Goal: Information Seeking & Learning: Learn about a topic

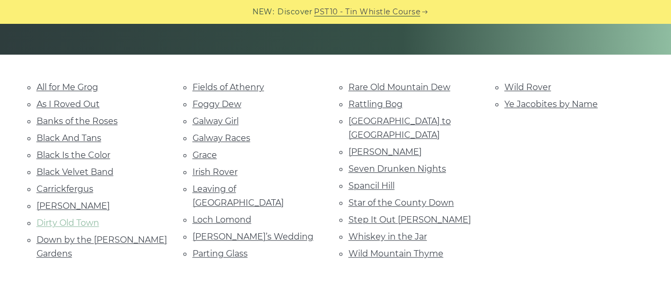
click at [89, 218] on link "Dirty Old Town" at bounding box center [68, 223] width 63 height 10
click at [386, 232] on link "Whiskey in the Jar" at bounding box center [388, 237] width 79 height 10
click at [379, 198] on link "Star of the County Down" at bounding box center [402, 203] width 106 height 10
click at [219, 101] on link "Foggy Dew" at bounding box center [217, 104] width 49 height 10
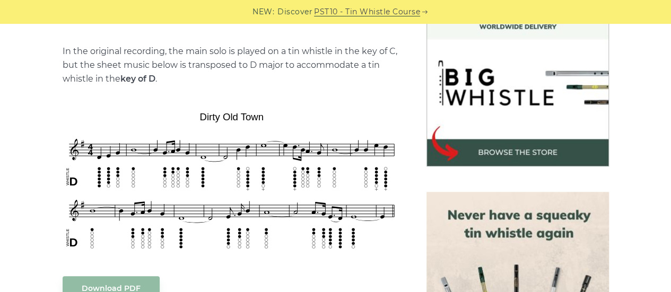
scroll to position [367, 0]
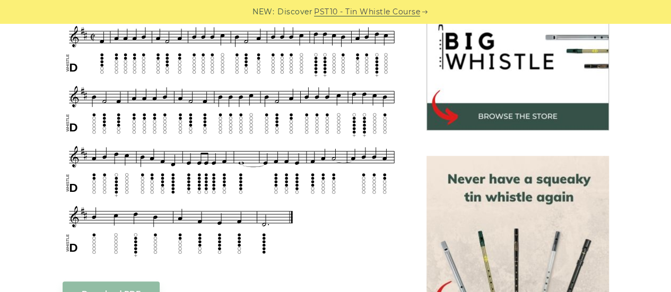
scroll to position [355, 0]
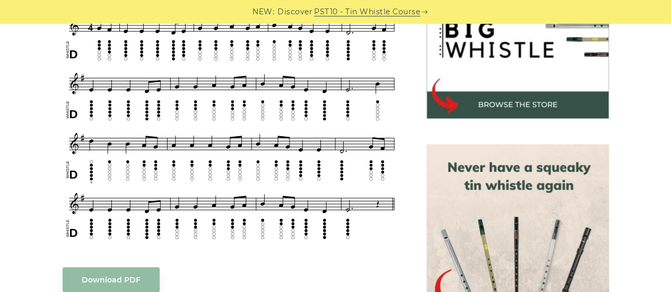
scroll to position [357, 0]
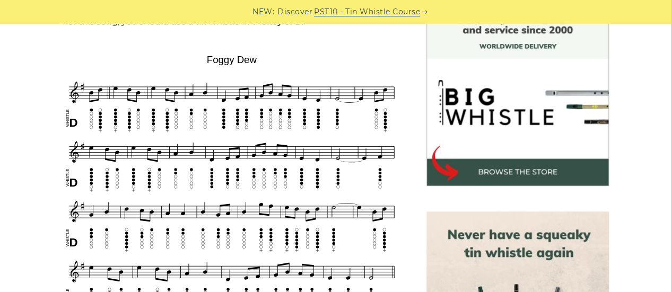
scroll to position [317, 0]
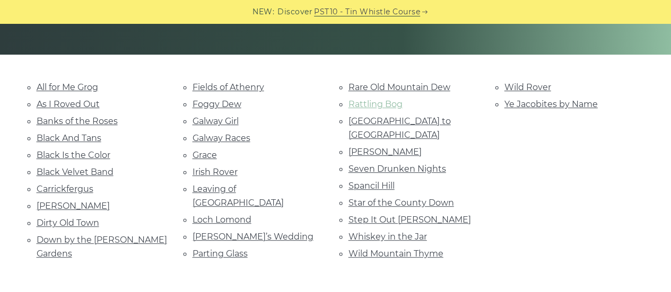
click at [386, 103] on link "Rattling Bog" at bounding box center [376, 104] width 54 height 10
click at [197, 151] on link "Grace" at bounding box center [205, 155] width 24 height 10
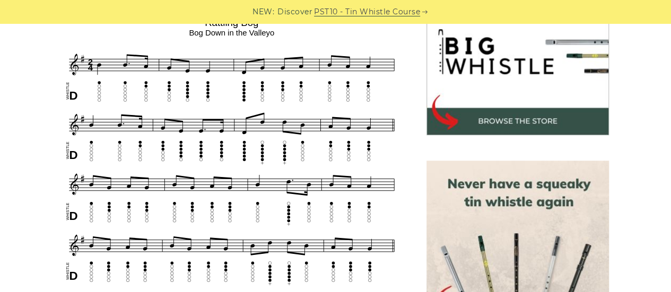
scroll to position [360, 0]
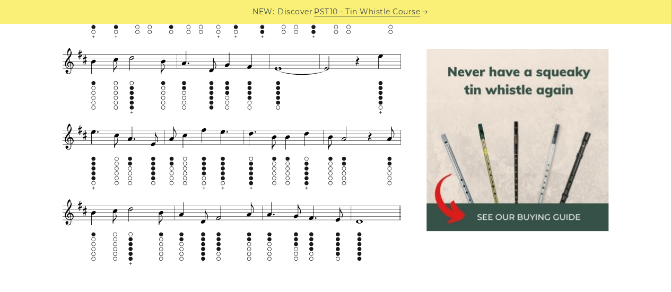
scroll to position [787, 0]
